Goal: Task Accomplishment & Management: Manage account settings

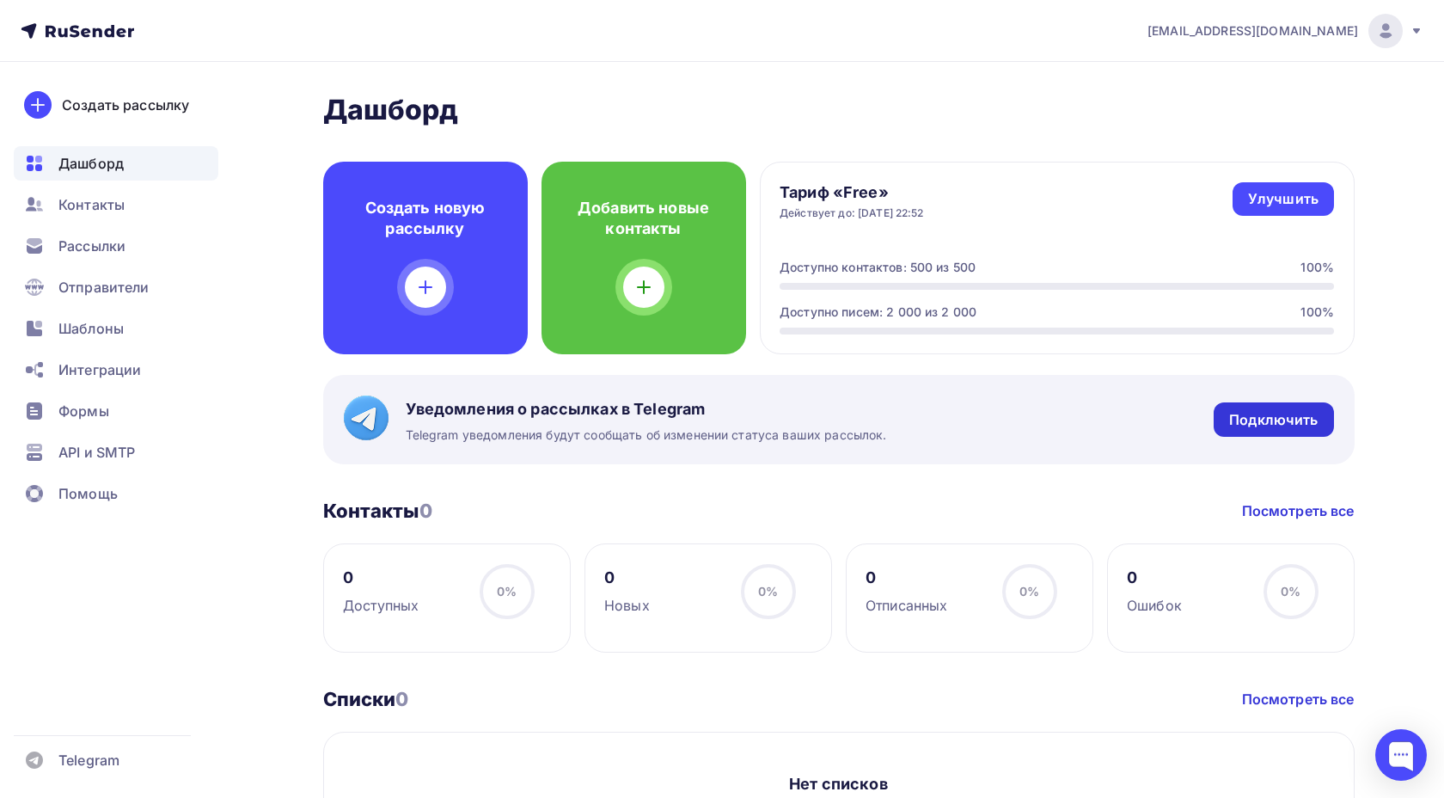
click at [1243, 417] on div "Подключить" at bounding box center [1273, 420] width 89 height 20
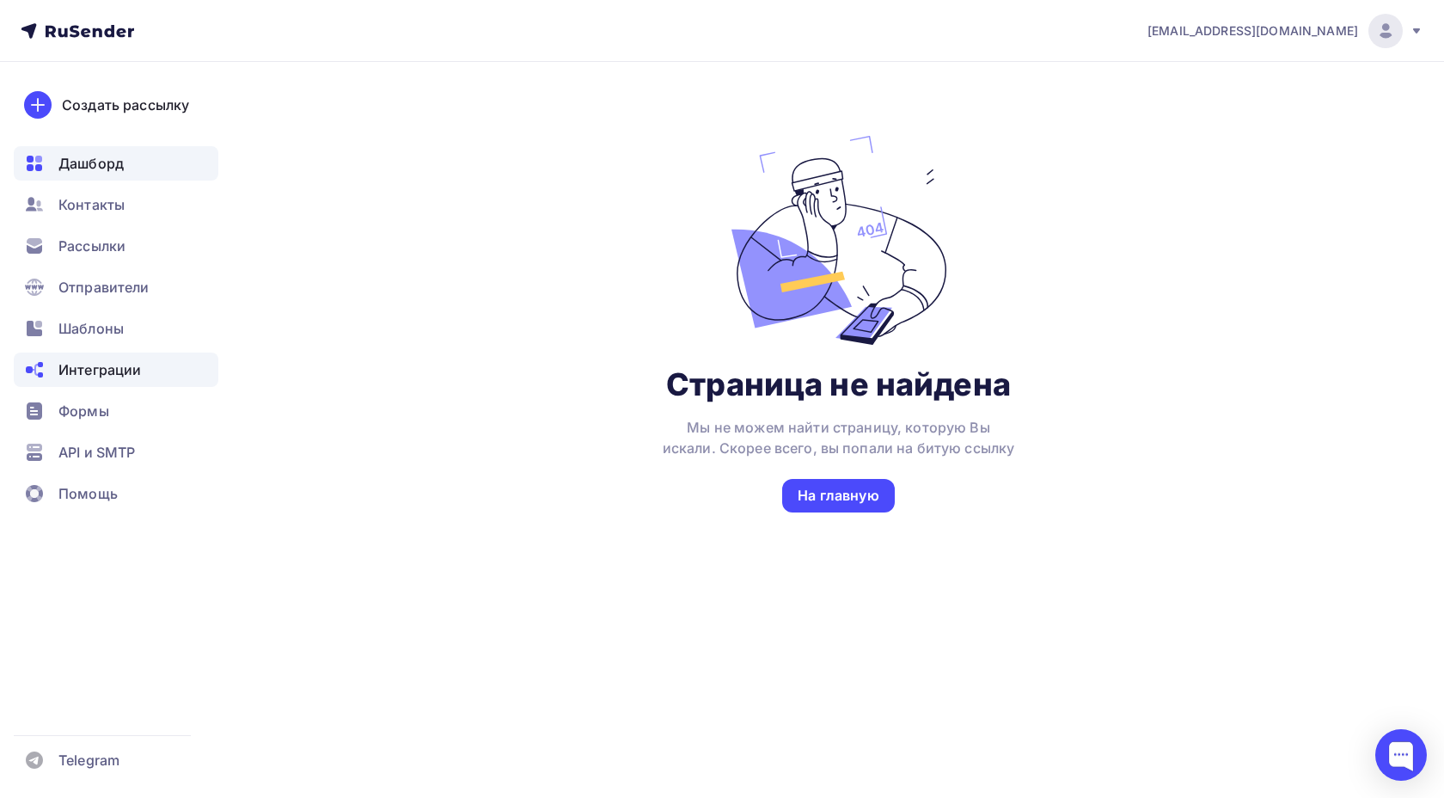
click at [104, 156] on span "Дашборд" at bounding box center [90, 163] width 65 height 21
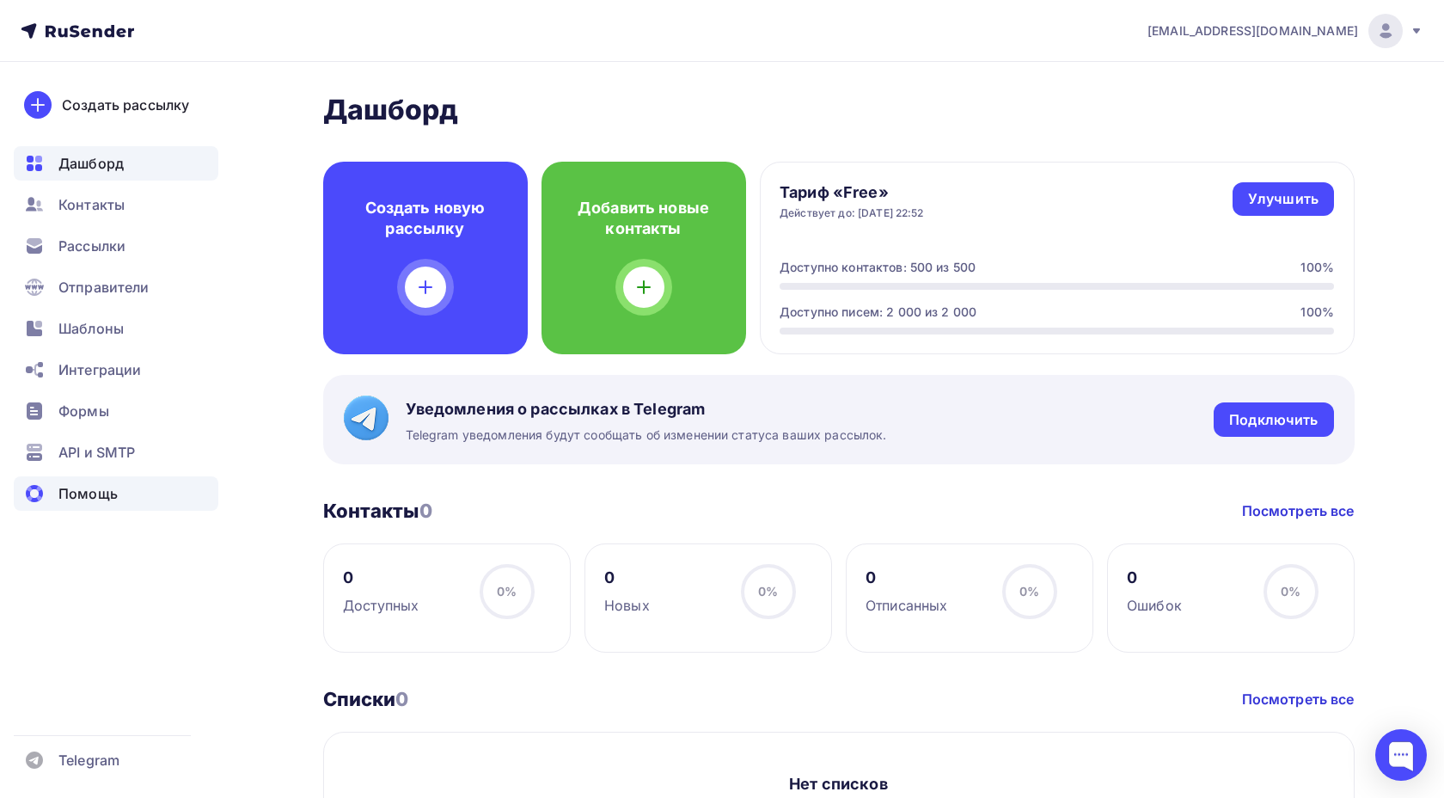
click at [111, 505] on div "Помощь" at bounding box center [116, 493] width 205 height 34
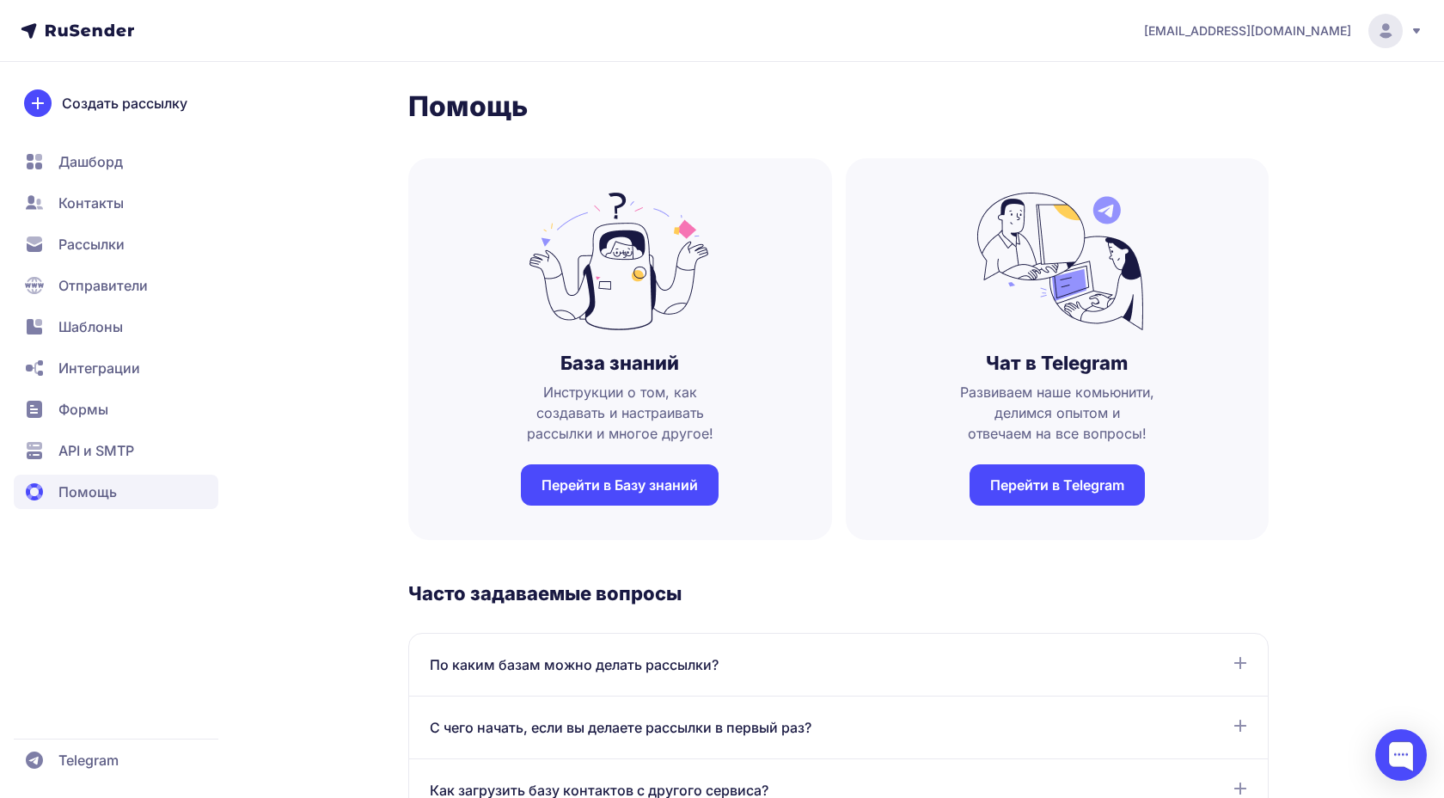
click at [101, 268] on span "Рассылки" at bounding box center [116, 285] width 205 height 34
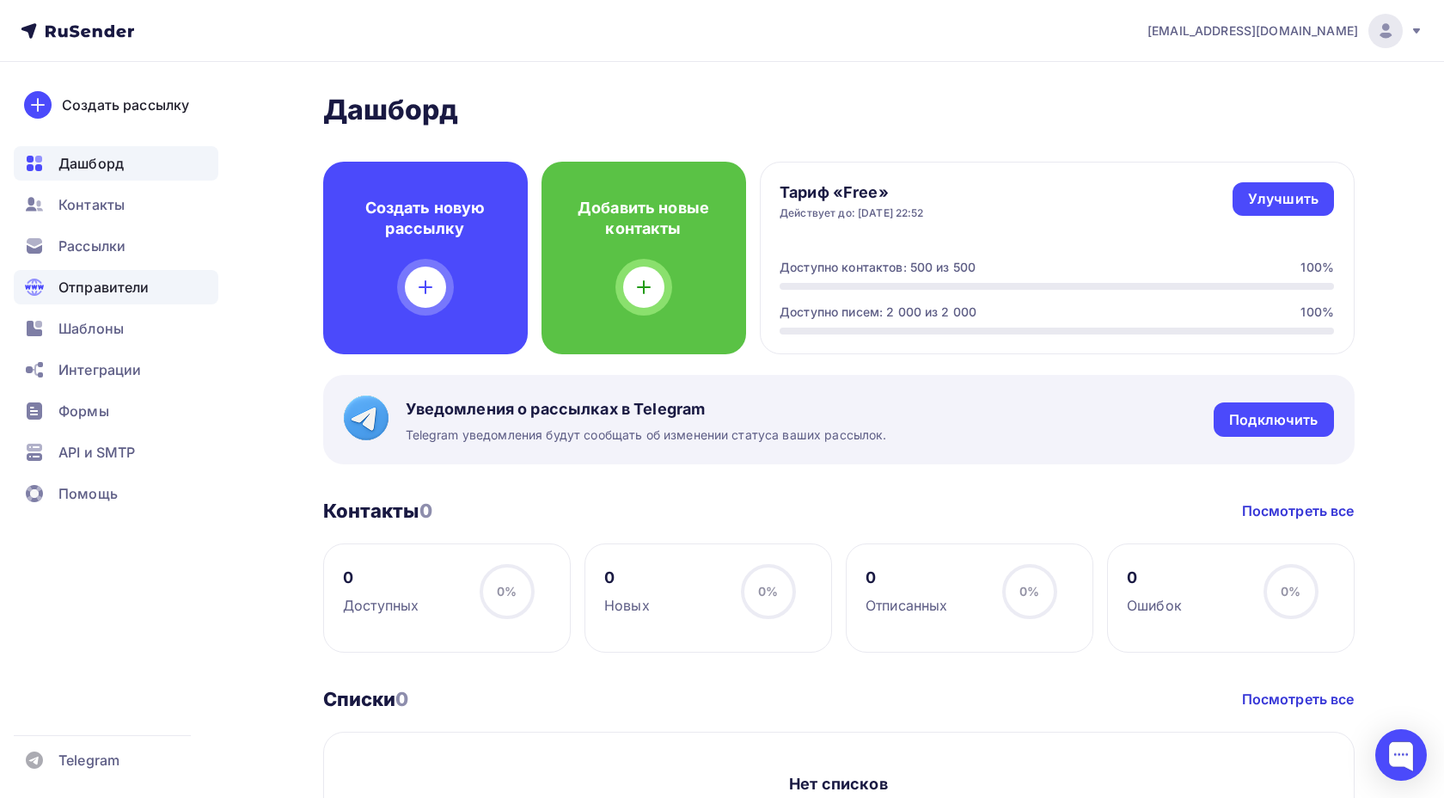
click at [126, 279] on span "Отправители" at bounding box center [103, 287] width 91 height 21
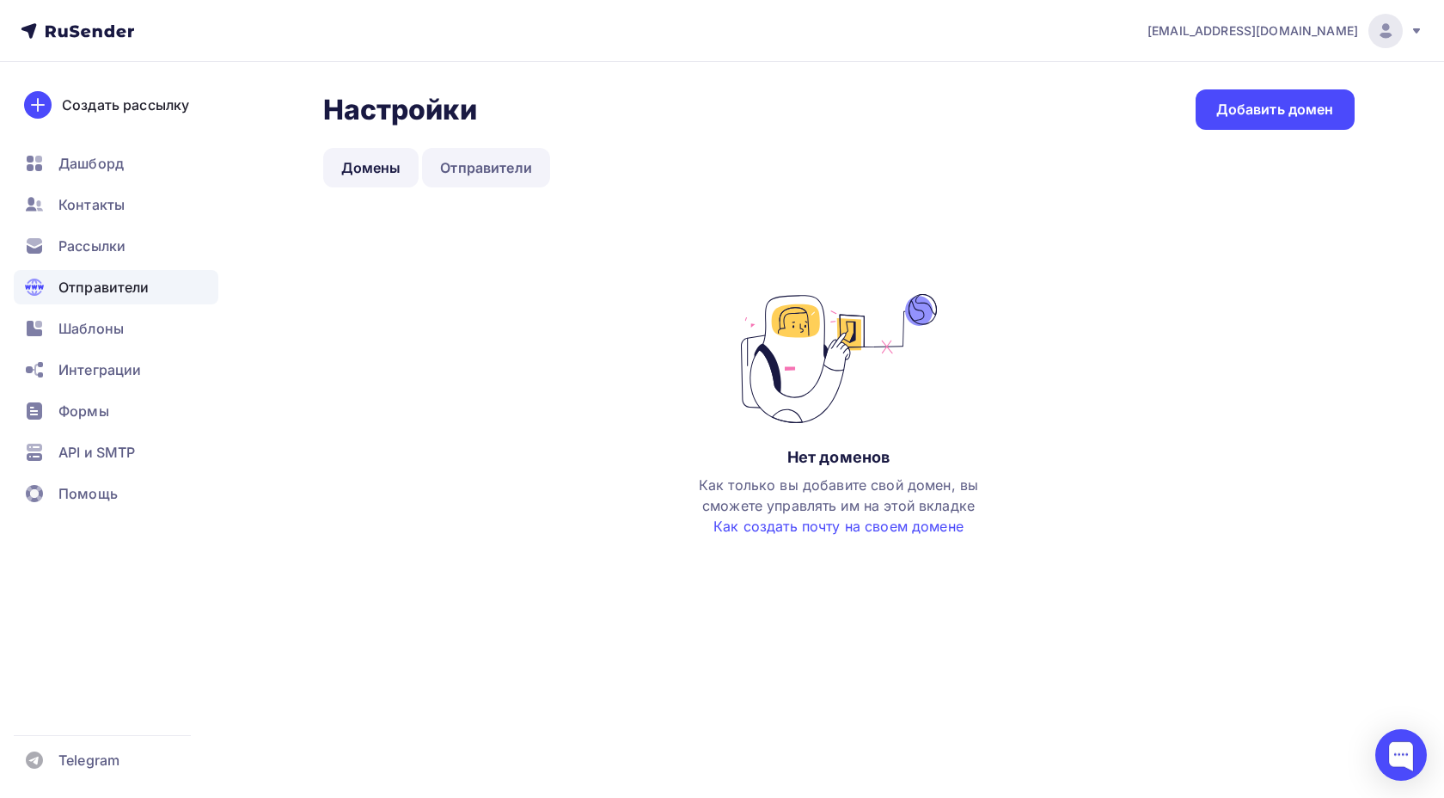
click at [469, 175] on link "Отправители" at bounding box center [486, 168] width 128 height 40
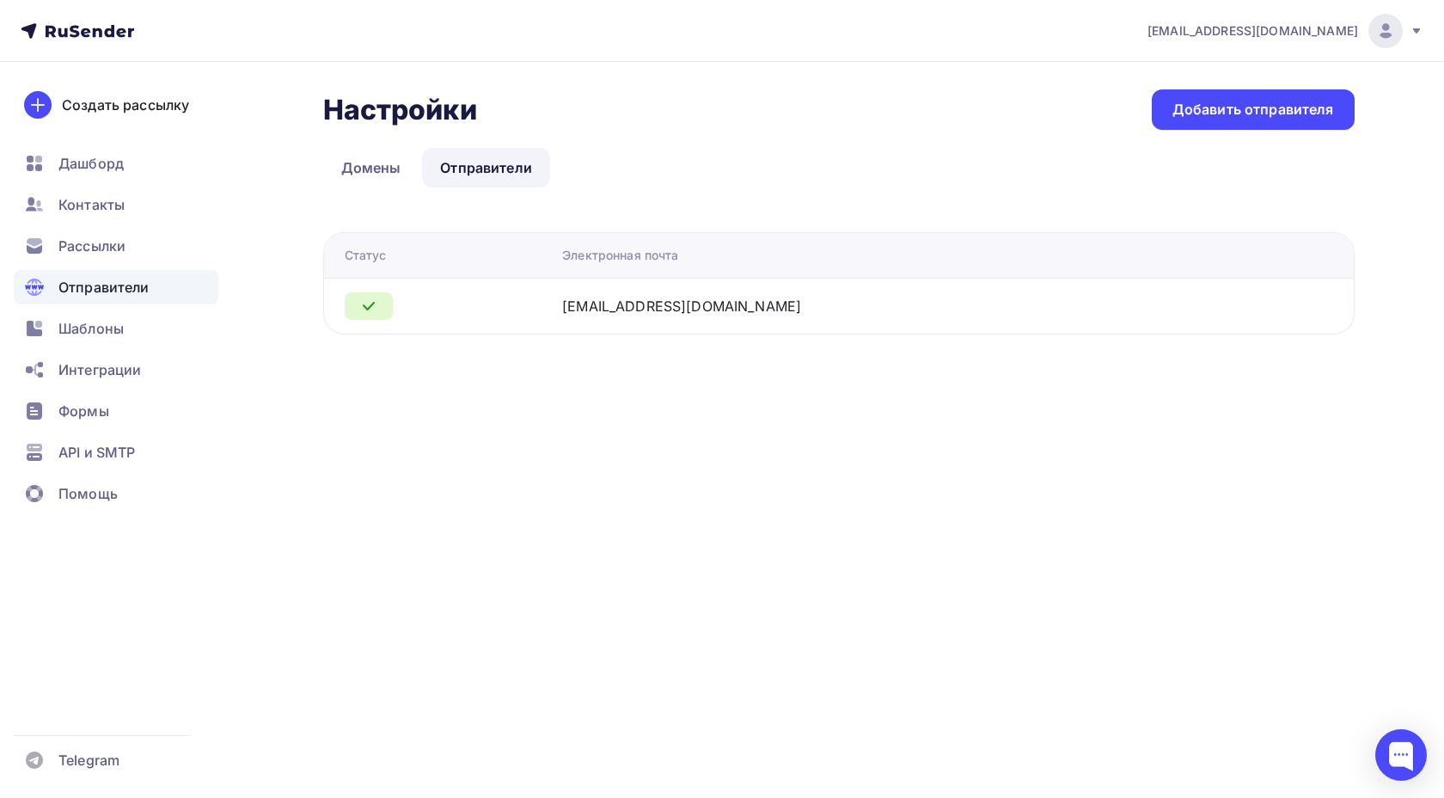
click at [1202, 34] on span "[EMAIL_ADDRESS][DOMAIN_NAME]" at bounding box center [1253, 30] width 211 height 17
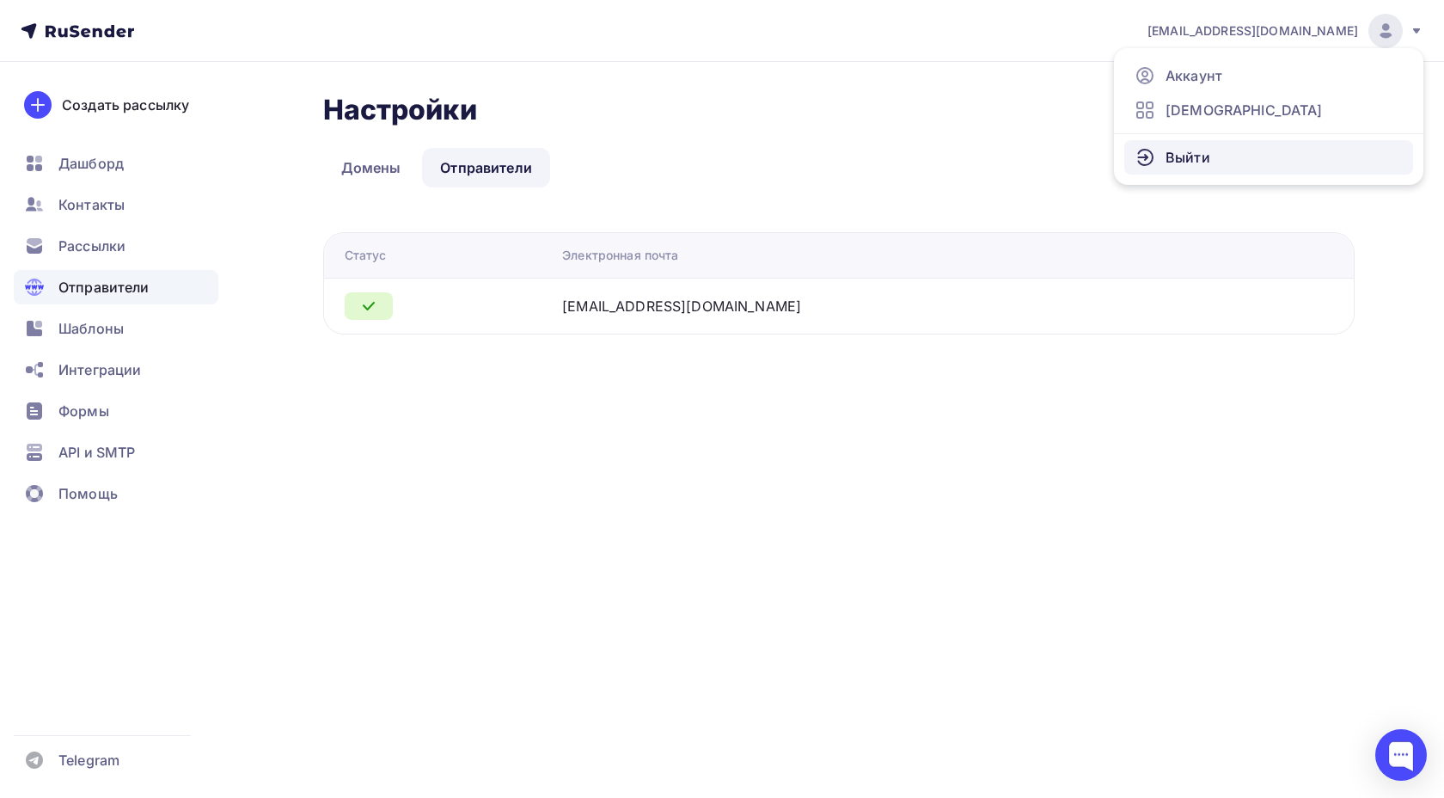
click at [1165, 156] on link "Выйти" at bounding box center [1269, 157] width 289 height 34
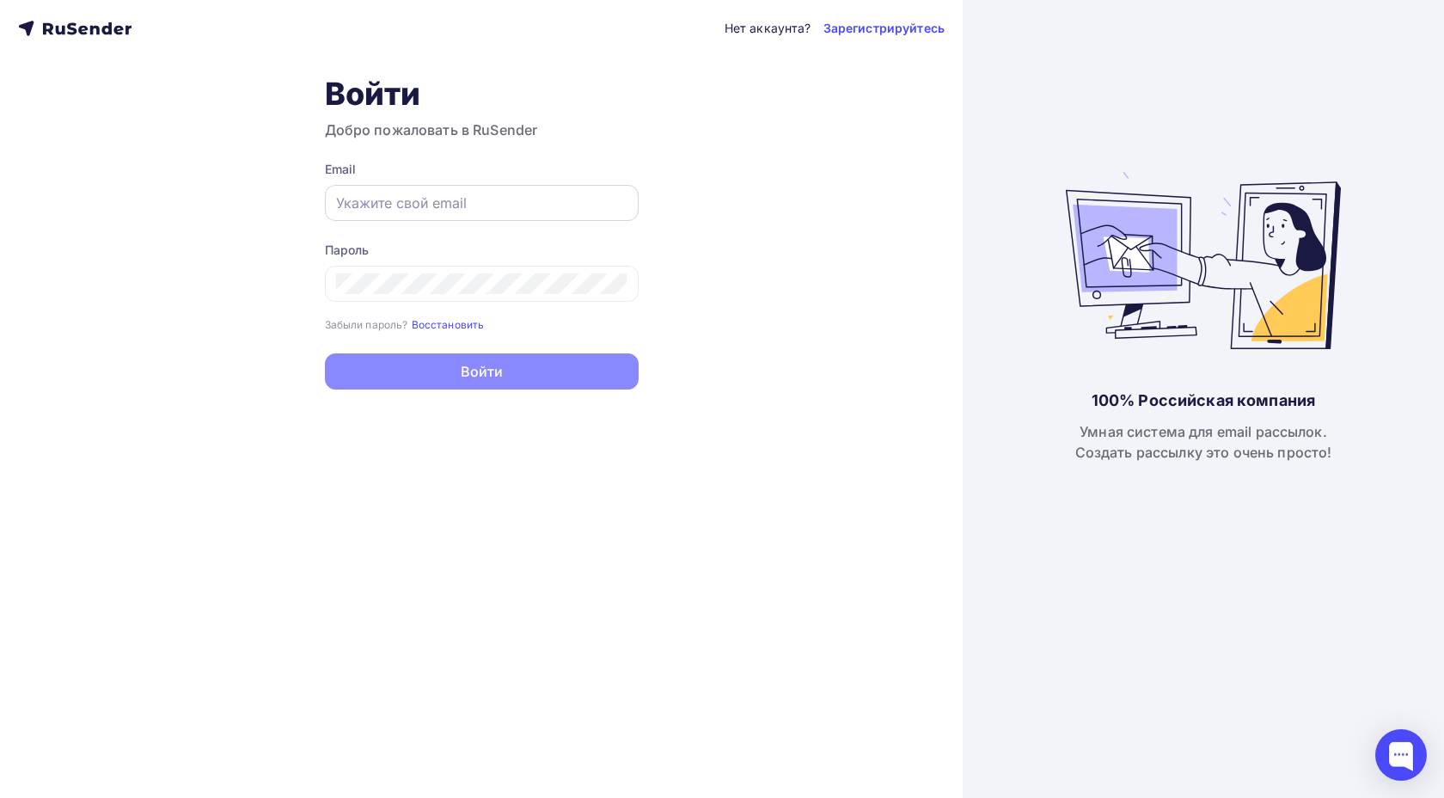
click at [572, 215] on div at bounding box center [482, 203] width 314 height 36
click at [571, 207] on input "text" at bounding box center [481, 203] width 291 height 21
type input "prohorenkov@ucoz-team.net"
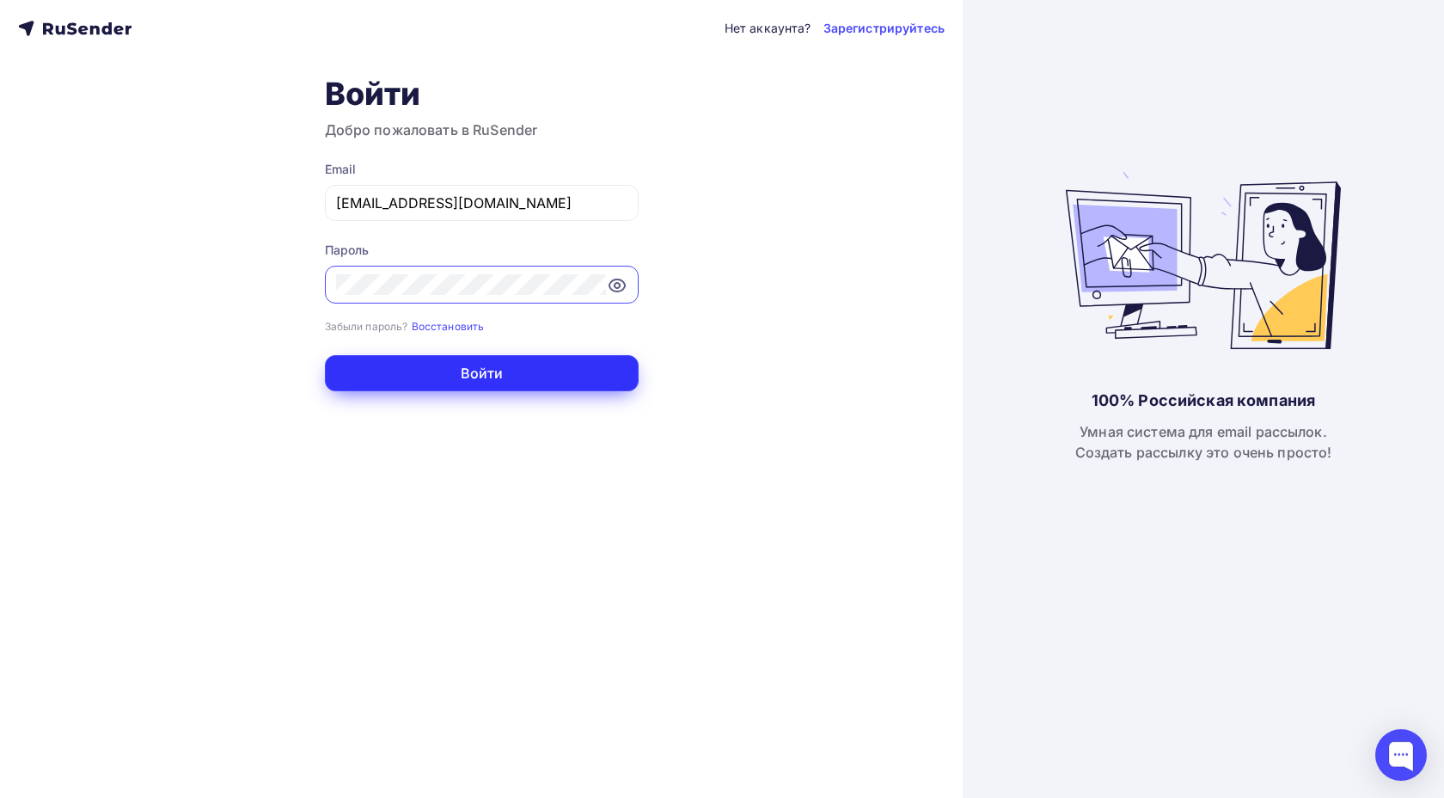
click at [556, 372] on button "Войти" at bounding box center [482, 373] width 314 height 36
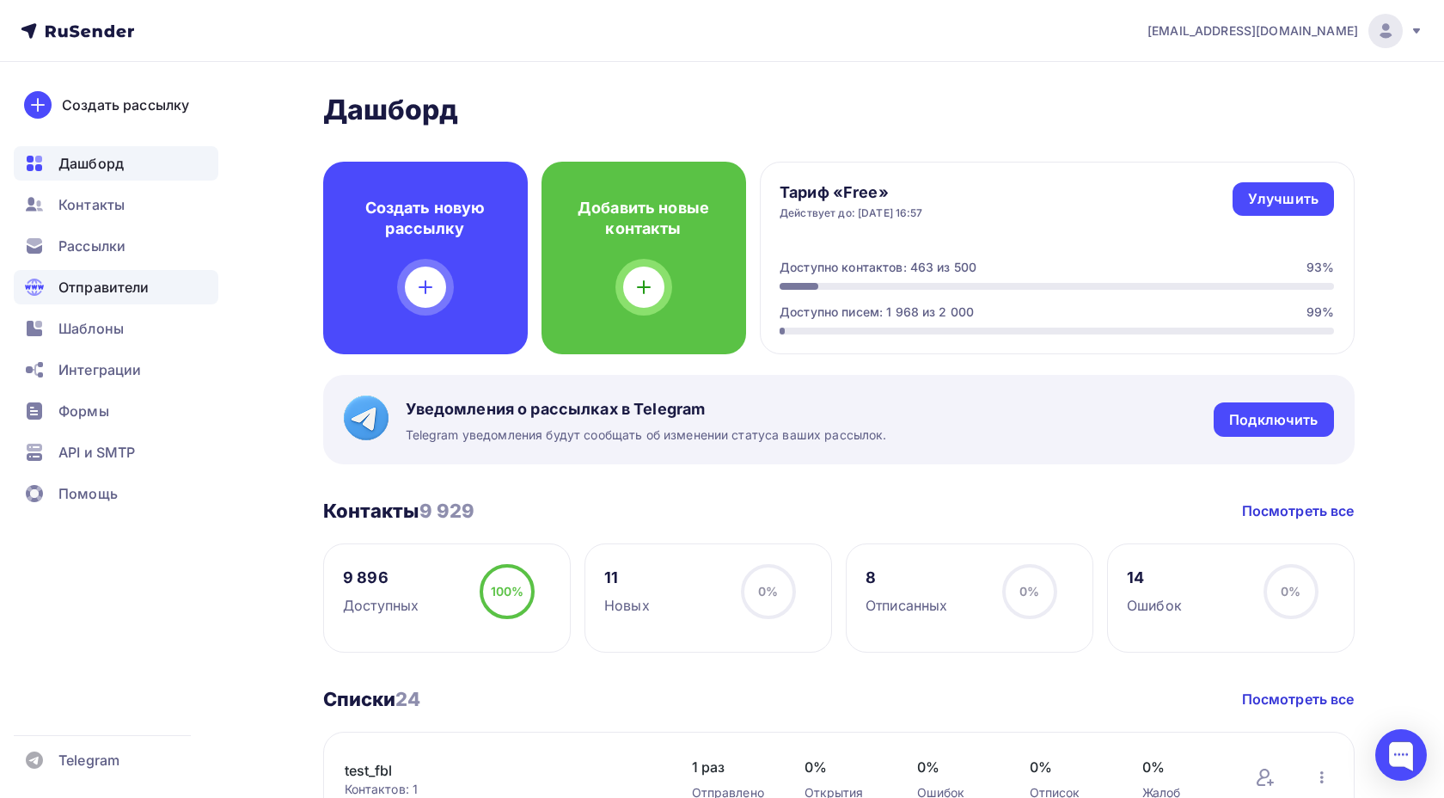
click at [134, 287] on span "Отправители" at bounding box center [103, 287] width 91 height 21
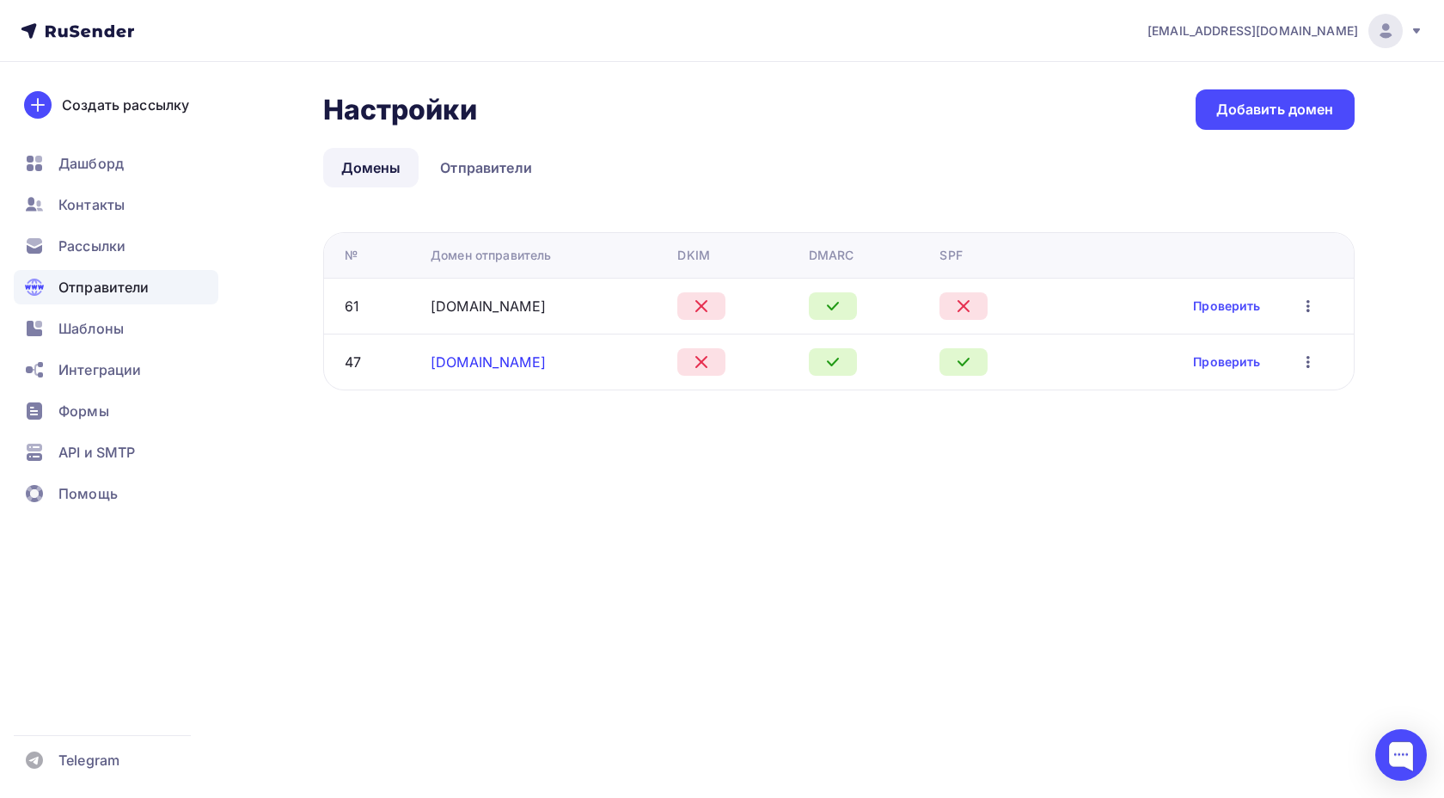
click at [451, 359] on link "super-qa-tester.ru" at bounding box center [488, 361] width 115 height 17
